Goal: Browse casually: Explore the website without a specific task or goal

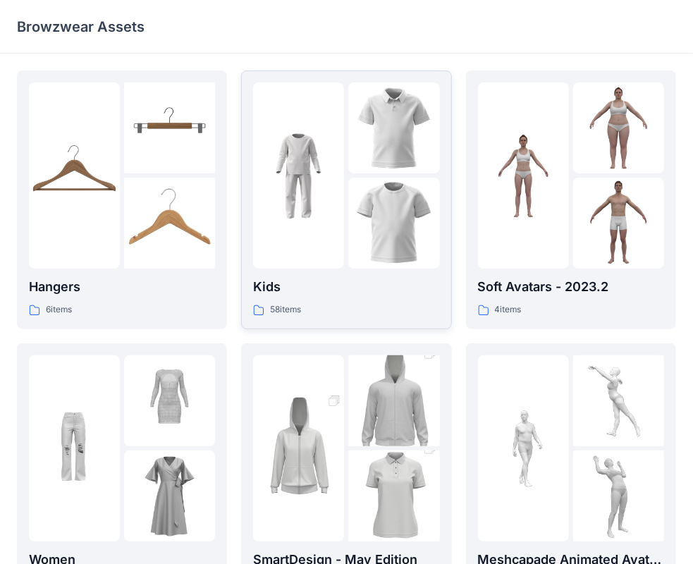
click at [283, 186] on img at bounding box center [298, 175] width 91 height 91
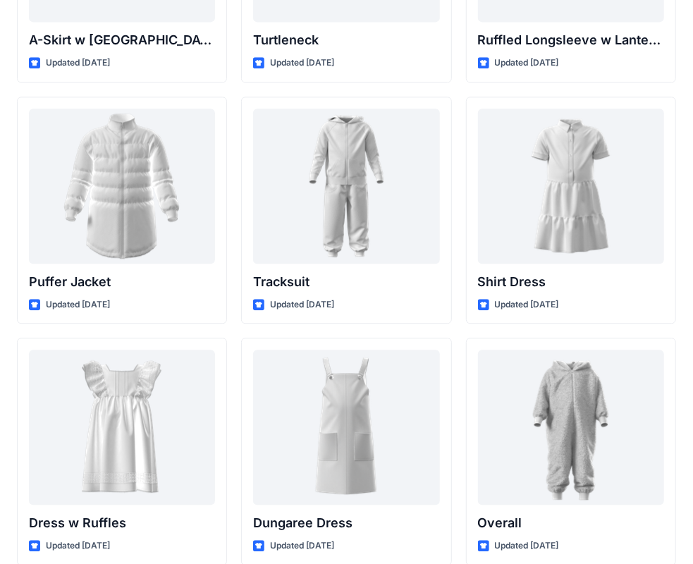
scroll to position [3341, 0]
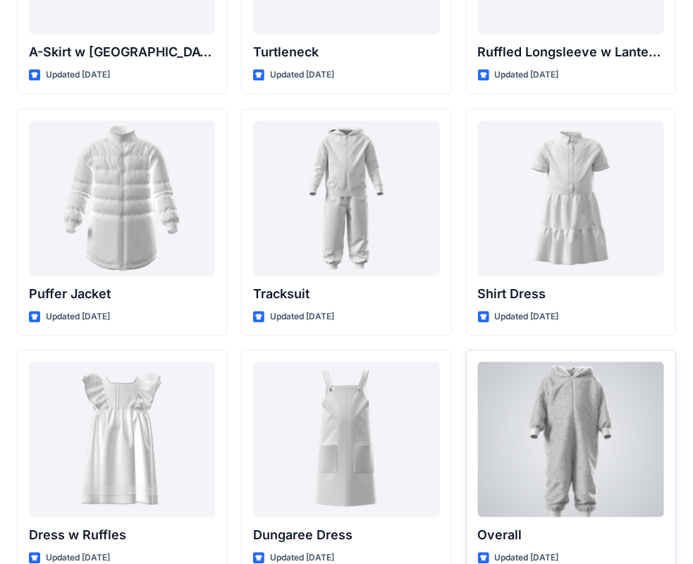
click at [574, 402] on div at bounding box center [571, 438] width 186 height 155
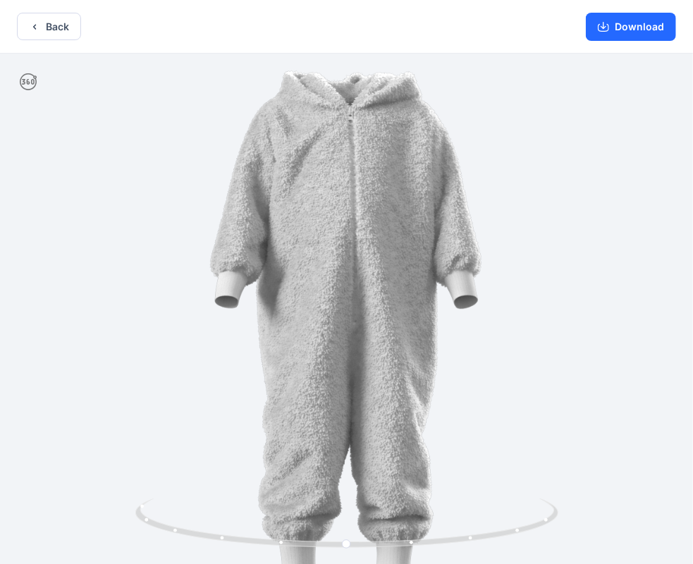
drag, startPoint x: 450, startPoint y: 381, endPoint x: 245, endPoint y: 382, distance: 205.8
click at [246, 382] on img at bounding box center [346, 310] width 553 height 553
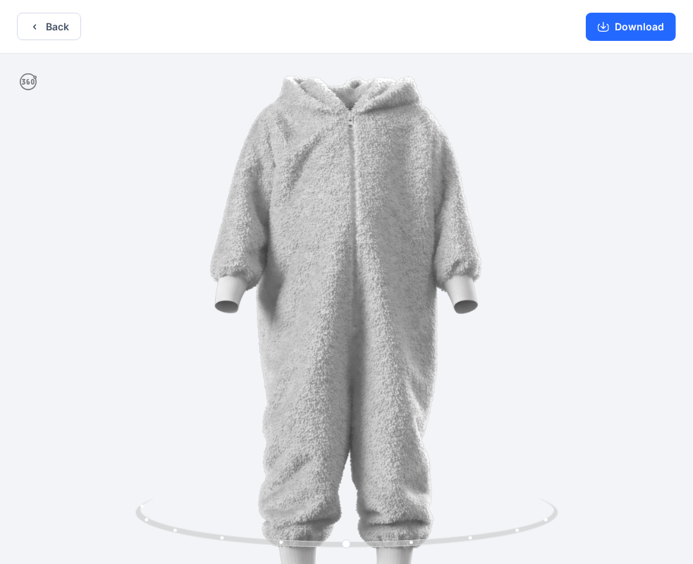
drag, startPoint x: 258, startPoint y: 393, endPoint x: 492, endPoint y: 390, distance: 234.0
click at [492, 390] on img at bounding box center [346, 315] width 553 height 553
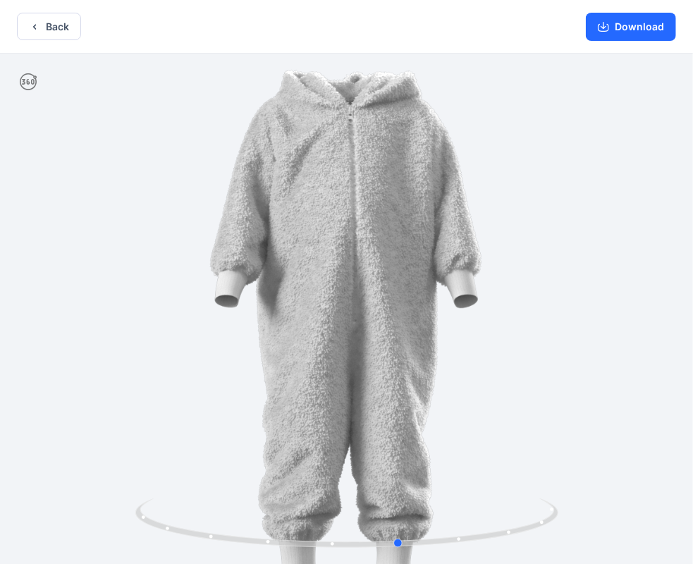
drag, startPoint x: 485, startPoint y: 539, endPoint x: 539, endPoint y: 572, distance: 63.0
click at [539, 563] on html "Back Download Version History" at bounding box center [346, 283] width 693 height 567
click at [25, 35] on button "Back" at bounding box center [49, 26] width 64 height 27
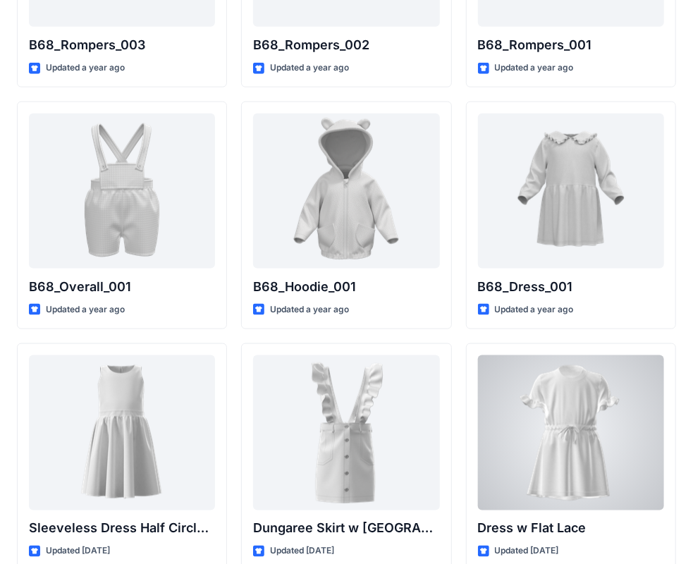
scroll to position [2566, 0]
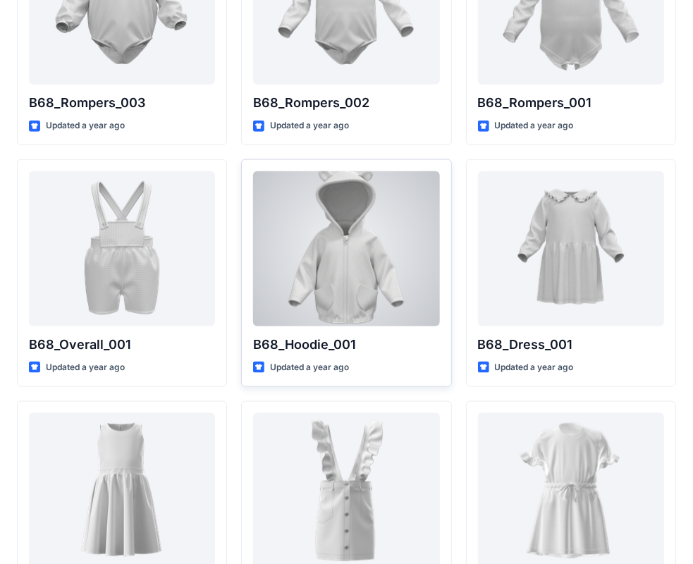
click at [395, 217] on div at bounding box center [346, 248] width 186 height 155
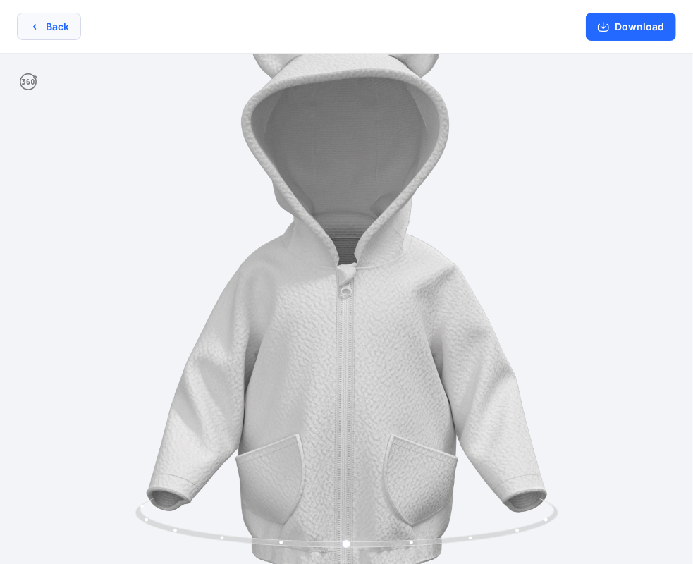
click at [58, 32] on button "Back" at bounding box center [49, 26] width 64 height 27
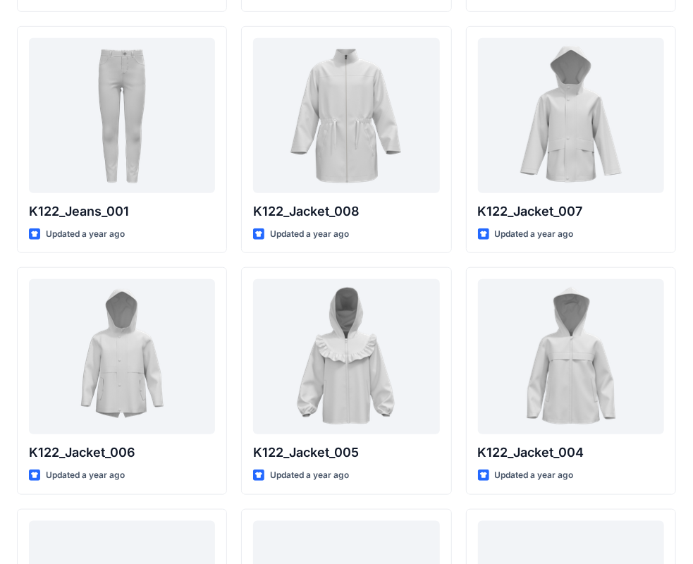
scroll to position [171, 0]
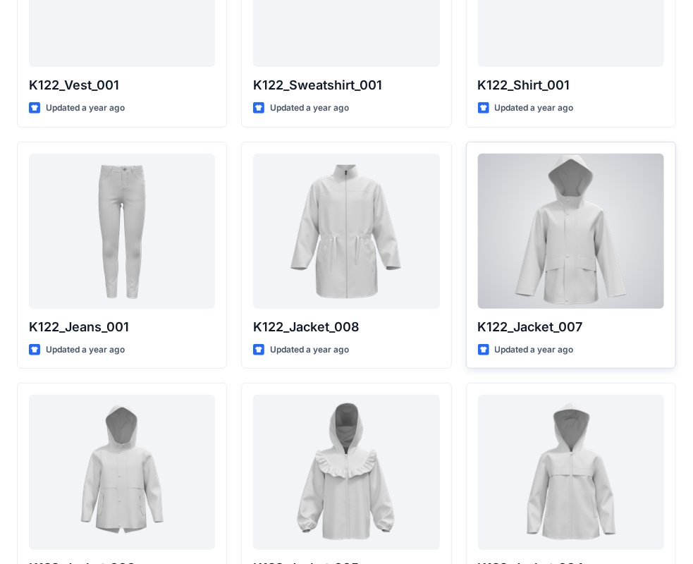
click at [586, 256] on div at bounding box center [571, 231] width 186 height 155
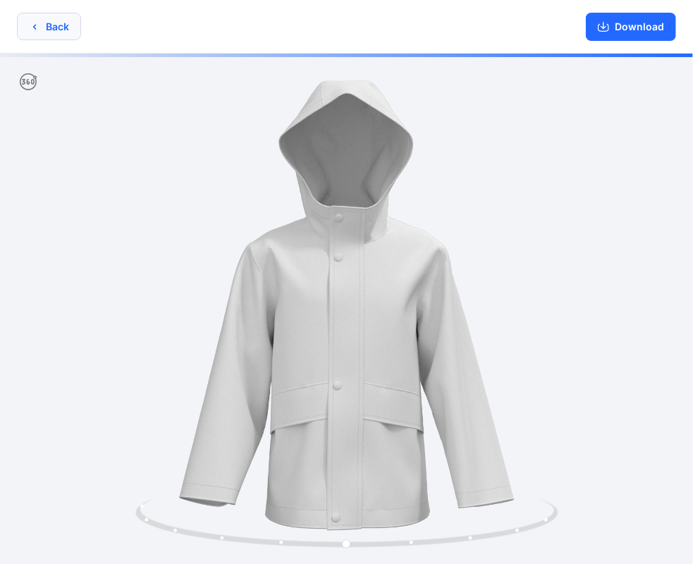
click at [29, 23] on icon "button" at bounding box center [34, 26] width 11 height 11
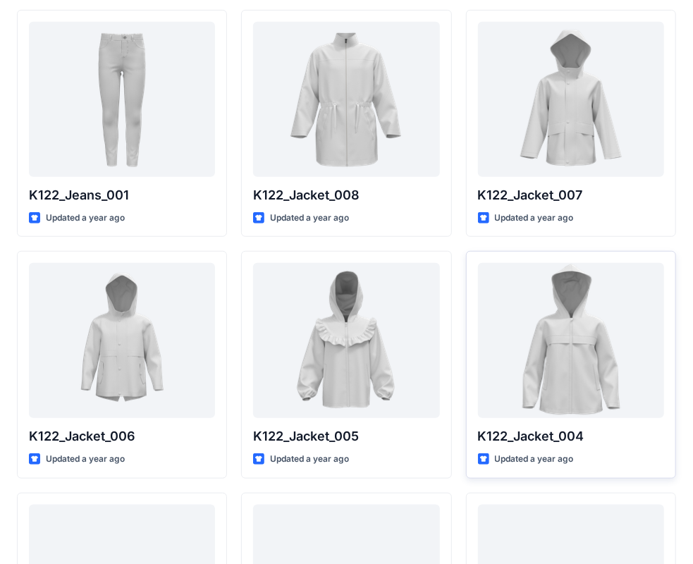
scroll to position [352, 0]
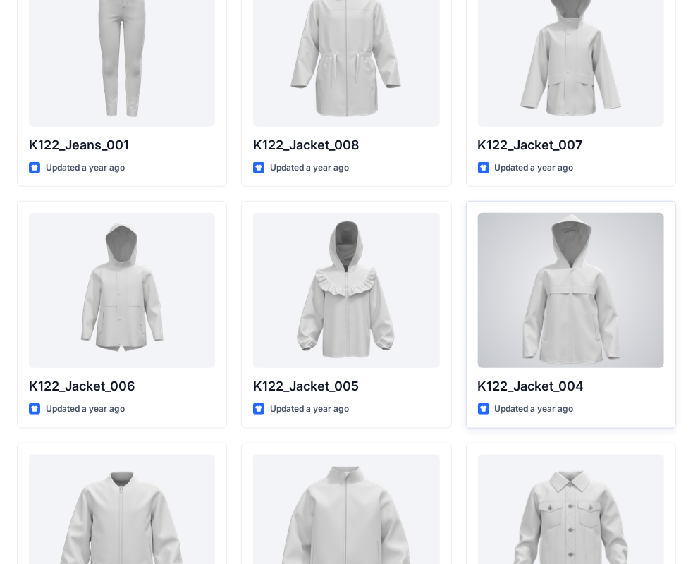
click at [545, 337] on div at bounding box center [571, 290] width 186 height 155
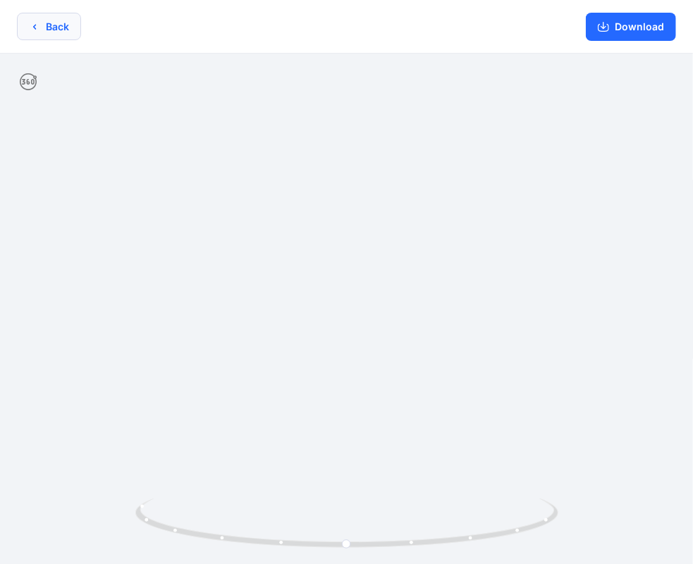
click at [50, 25] on button "Back" at bounding box center [49, 26] width 64 height 27
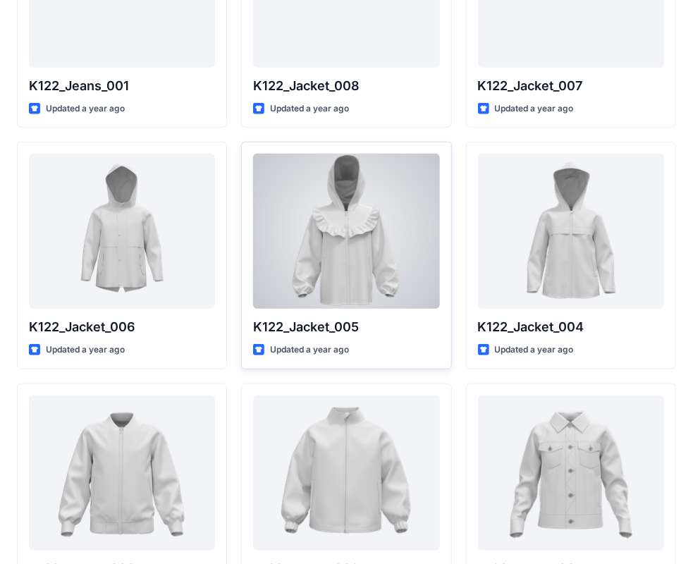
scroll to position [423, 0]
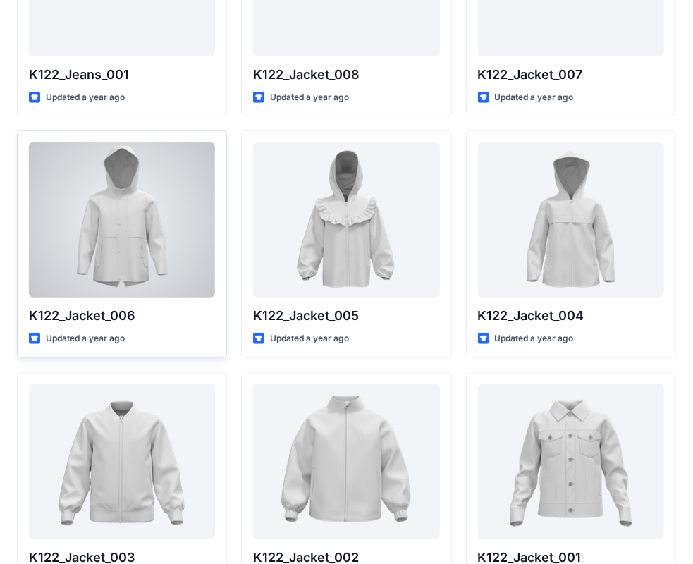
click at [108, 224] on div at bounding box center [122, 219] width 186 height 155
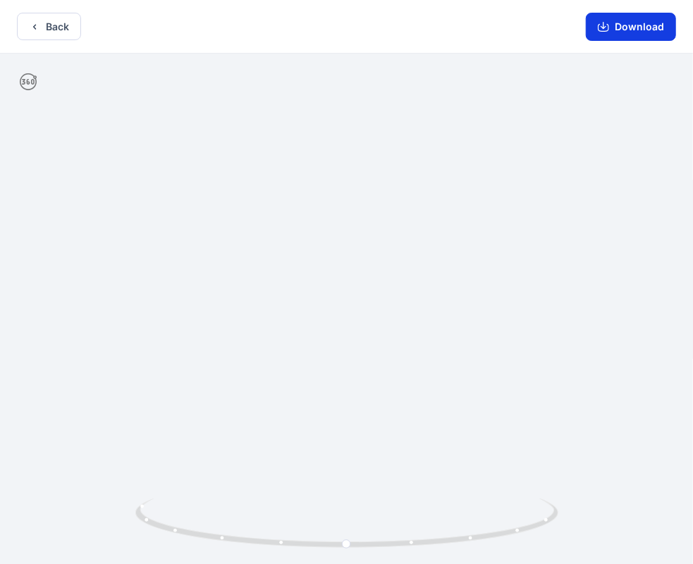
click at [631, 31] on button "Download" at bounding box center [631, 27] width 90 height 28
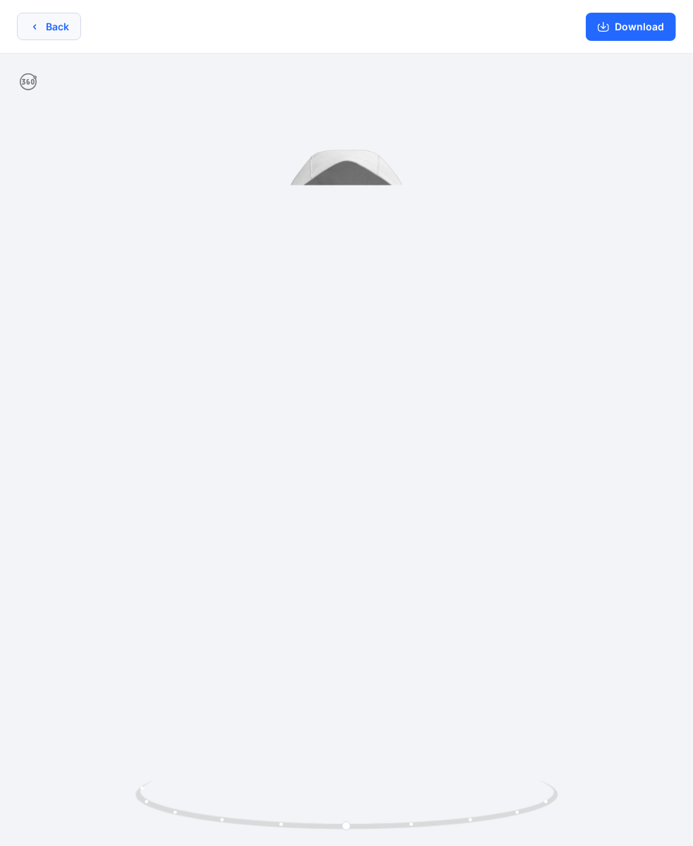
click at [38, 29] on icon "button" at bounding box center [34, 26] width 11 height 11
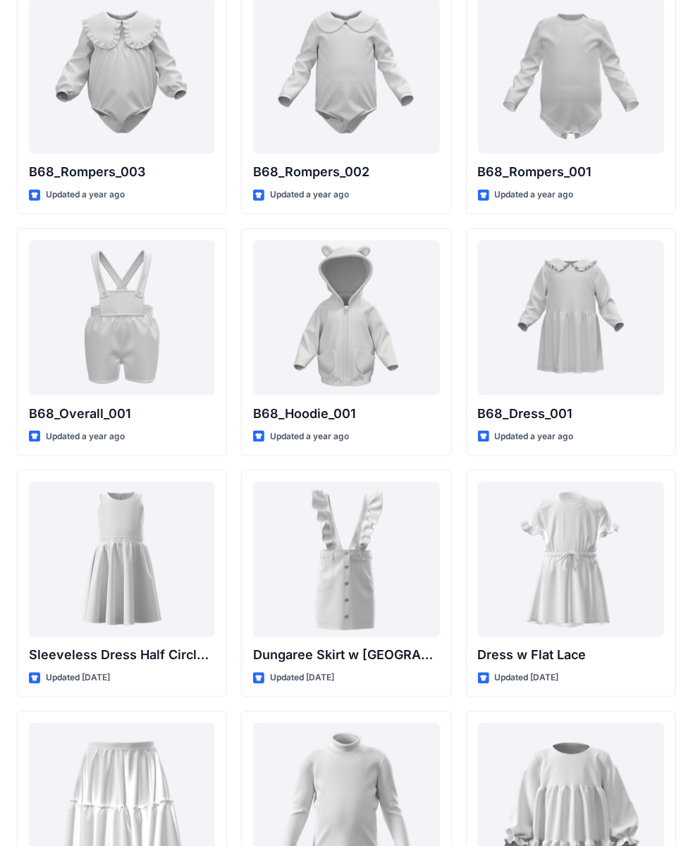
scroll to position [2496, 0]
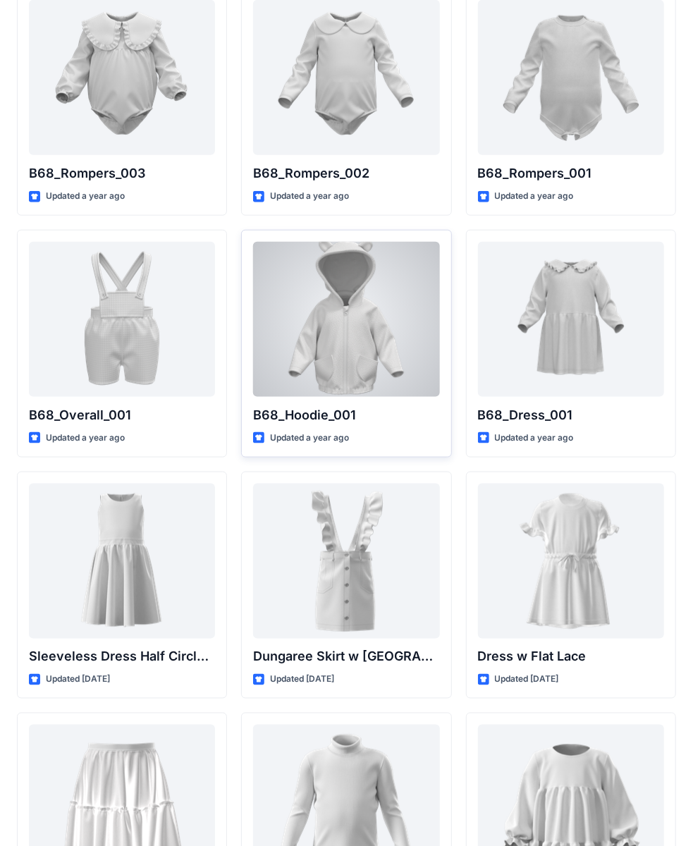
click at [401, 331] on div at bounding box center [346, 319] width 186 height 155
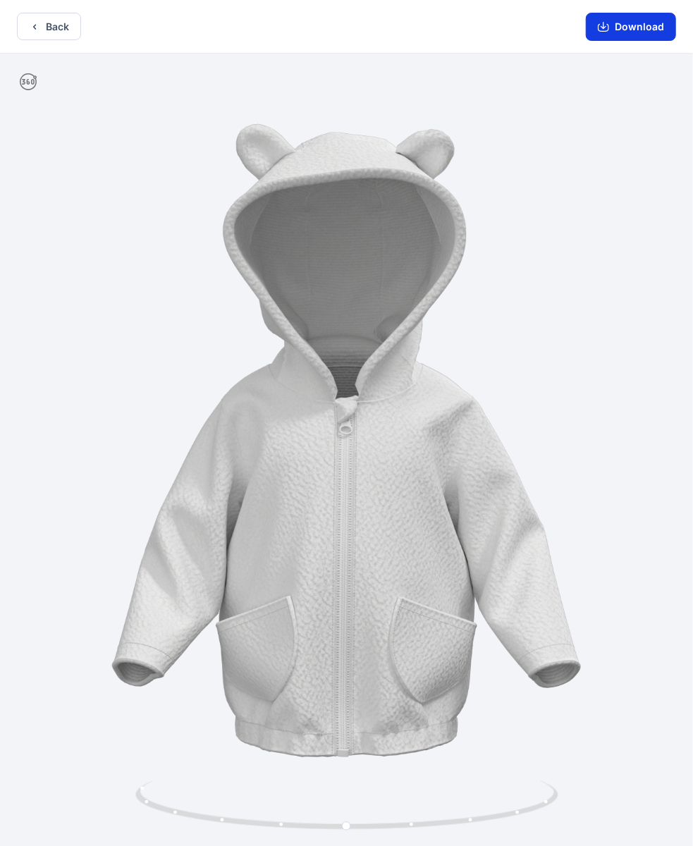
click at [621, 27] on button "Download" at bounding box center [631, 27] width 90 height 28
